Goal: Information Seeking & Learning: Learn about a topic

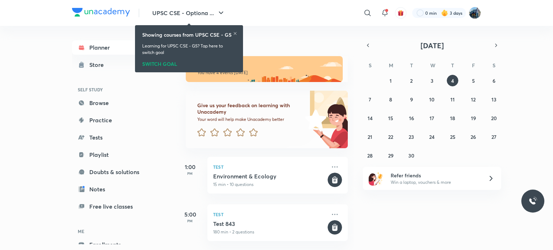
click at [236, 33] on icon at bounding box center [235, 33] width 3 height 3
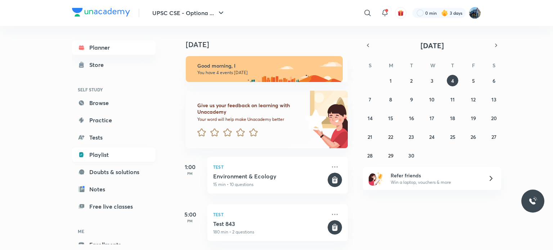
click at [95, 153] on link "Playlist" at bounding box center [114, 155] width 84 height 14
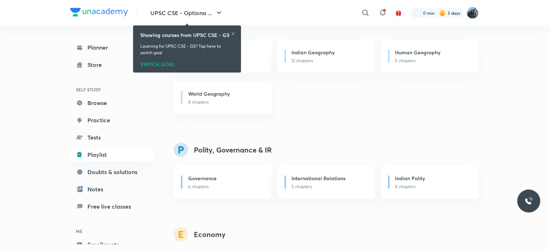
scroll to position [657, 0]
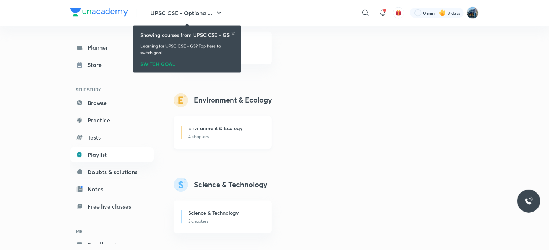
click at [232, 125] on h6 "Environment & Ecology" at bounding box center [215, 129] width 55 height 8
click at [233, 32] on icon at bounding box center [233, 34] width 4 height 4
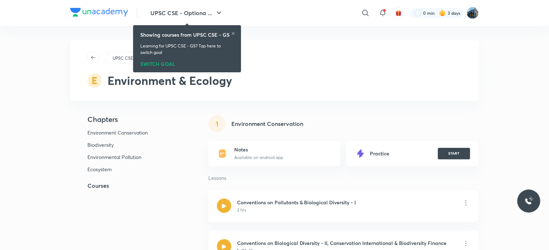
click at [234, 33] on icon at bounding box center [233, 33] width 3 height 3
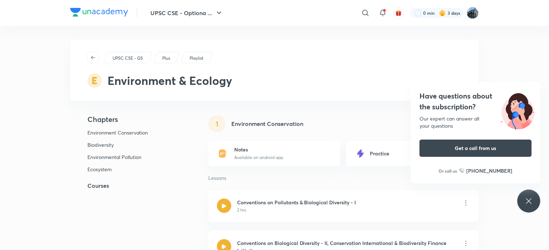
click at [536, 199] on div "Have questions about the subscription? Our expert can answer all your questions…" at bounding box center [529, 201] width 23 height 23
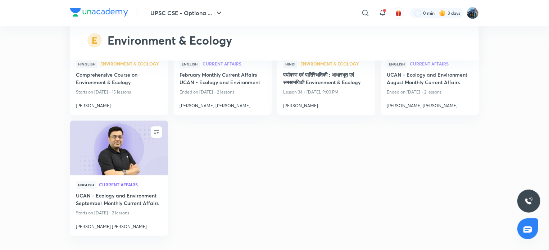
scroll to position [2190, 0]
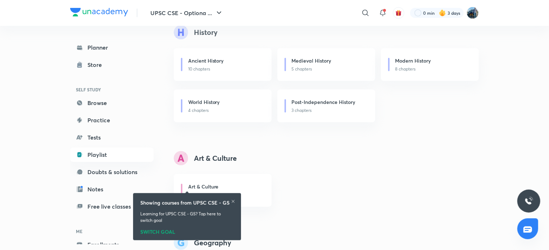
scroll to position [438, 0]
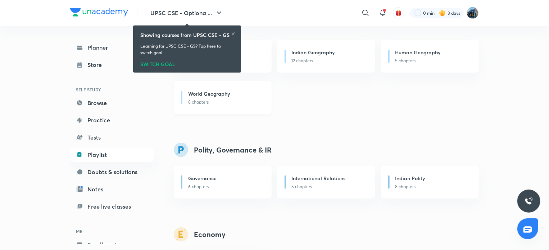
click at [206, 93] on h6 "World Geography" at bounding box center [209, 94] width 42 height 8
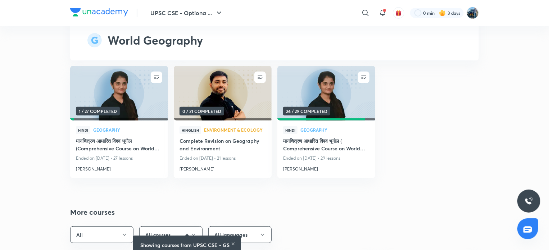
scroll to position [1752, 0]
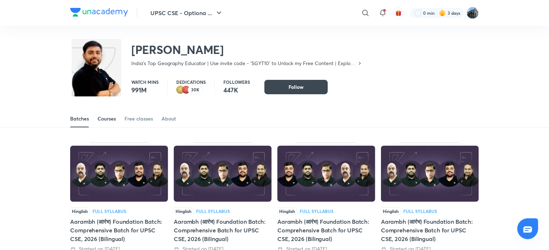
click at [108, 123] on link "Courses" at bounding box center [107, 118] width 18 height 17
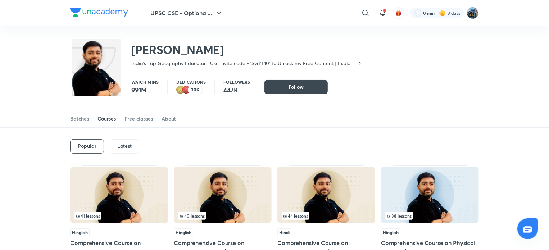
click at [123, 144] on p "Latest" at bounding box center [124, 146] width 14 height 6
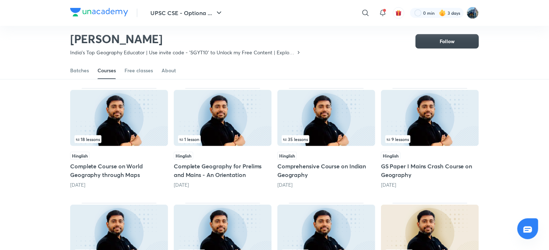
scroll to position [171, 0]
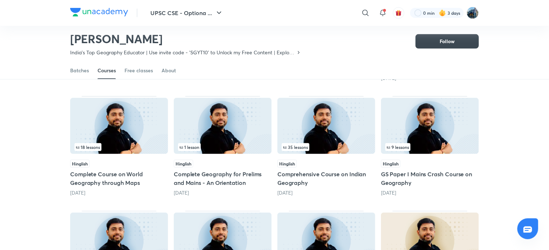
click at [126, 138] on img at bounding box center [119, 126] width 98 height 56
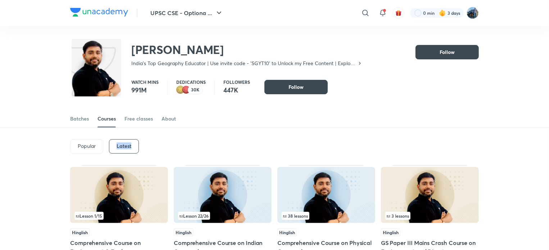
click at [126, 138] on div "Popular Latest" at bounding box center [274, 146] width 409 height 37
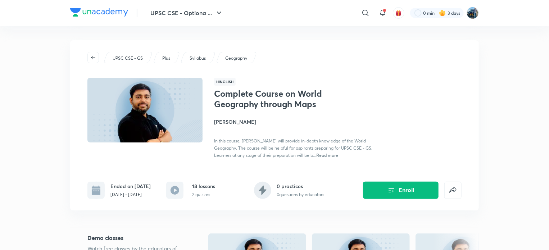
scroll to position [219, 0]
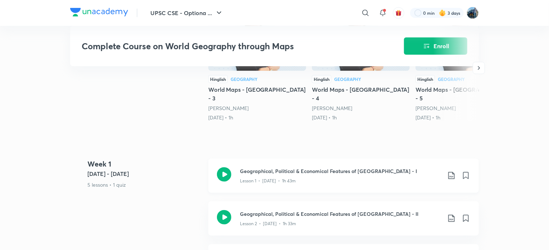
click at [357, 167] on h3 "Geographical, Political & Economical Features of [GEOGRAPHIC_DATA] - I" at bounding box center [341, 171] width 202 height 8
